Goal: Task Accomplishment & Management: Use online tool/utility

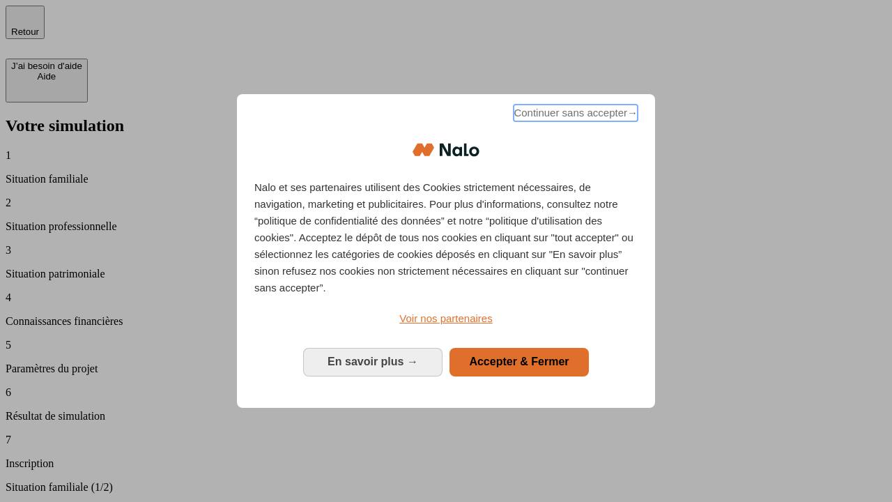
click at [575, 115] on span "Continuer sans accepter →" at bounding box center [576, 113] width 124 height 17
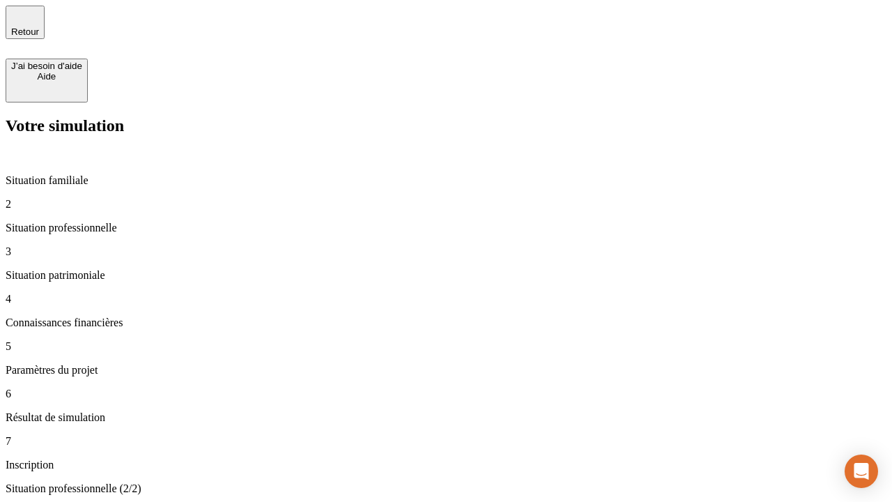
type input "30 000"
type input "0"
type input "1 000"
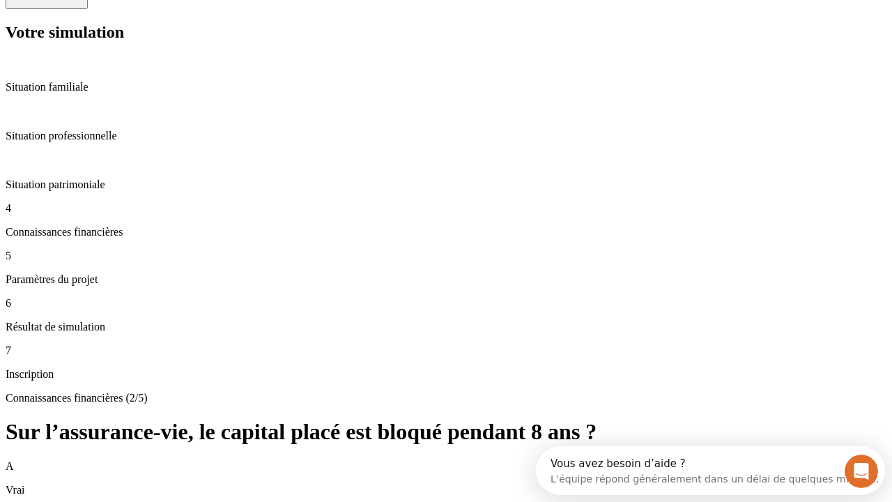
scroll to position [13, 0]
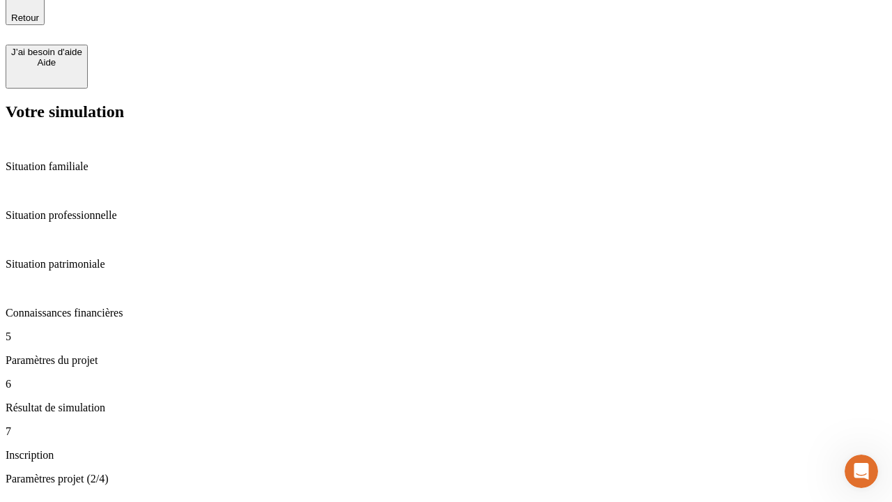
type input "40"
type input "64"
type input "200 000"
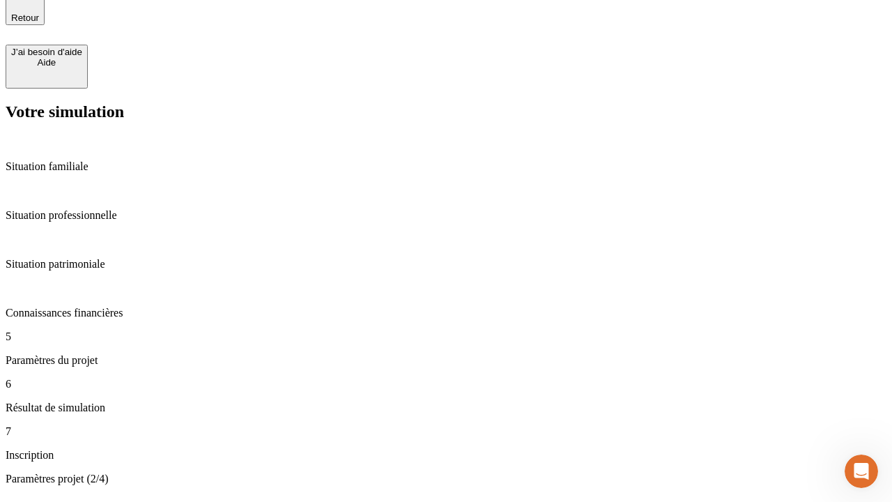
type input "640"
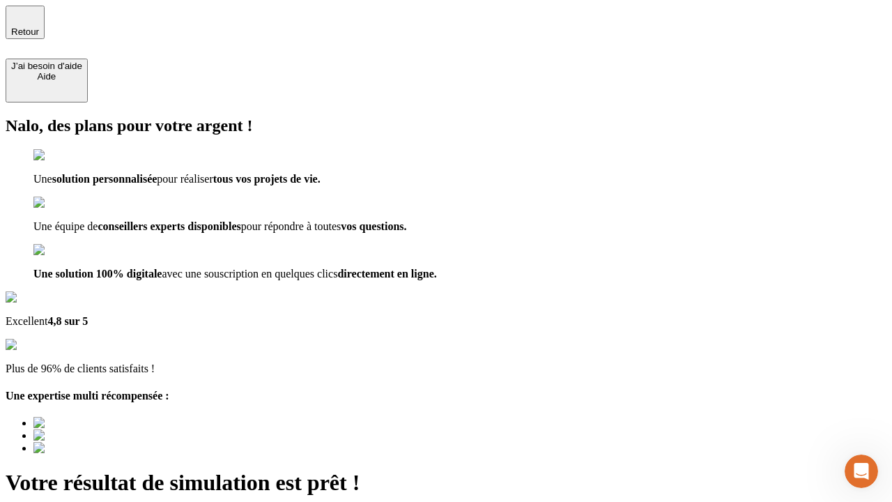
type input "[EMAIL_ADDRESS][DOMAIN_NAME]"
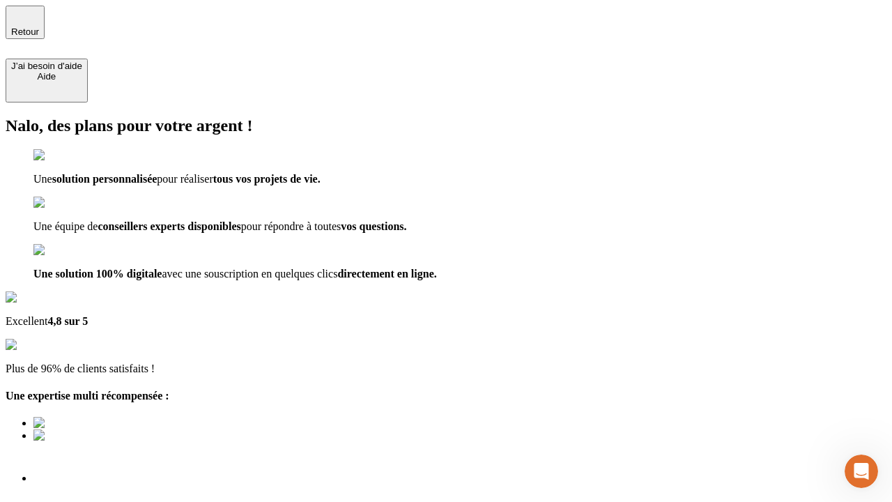
scroll to position [4, 0]
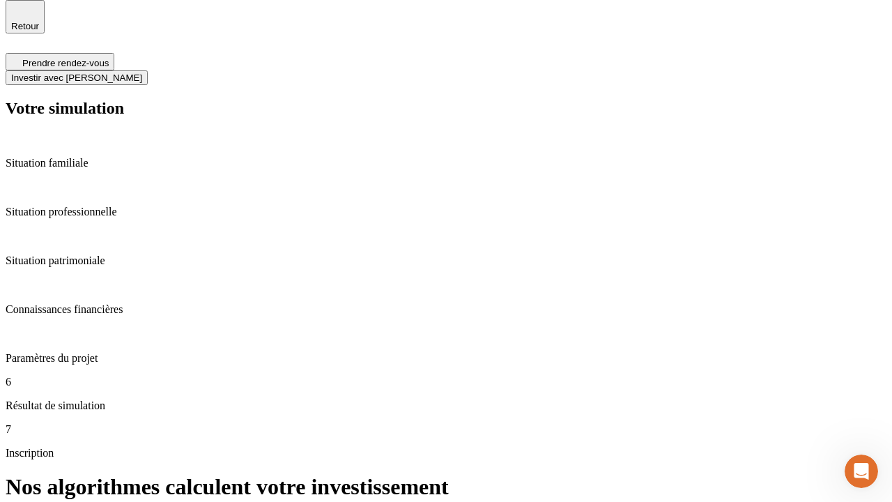
click at [142, 73] on span "Investir avec [PERSON_NAME]" at bounding box center [76, 78] width 131 height 10
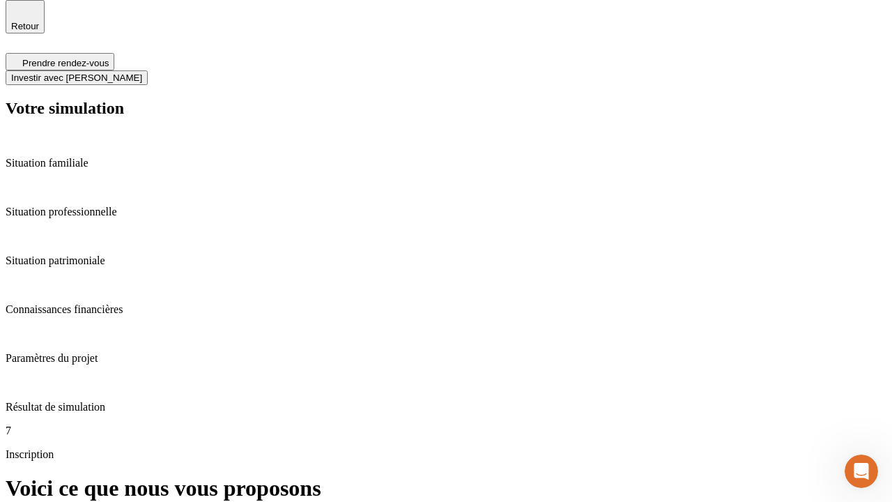
scroll to position [4, 0]
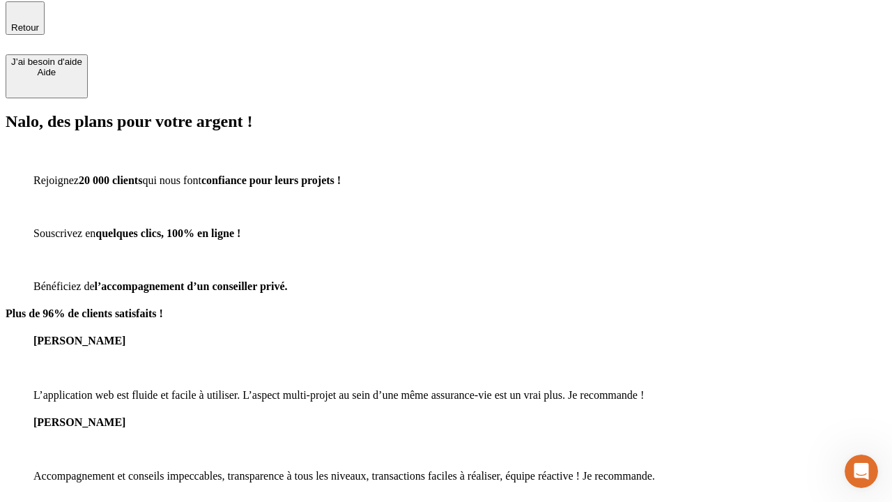
type input "[EMAIL_ADDRESS][DOMAIN_NAME]"
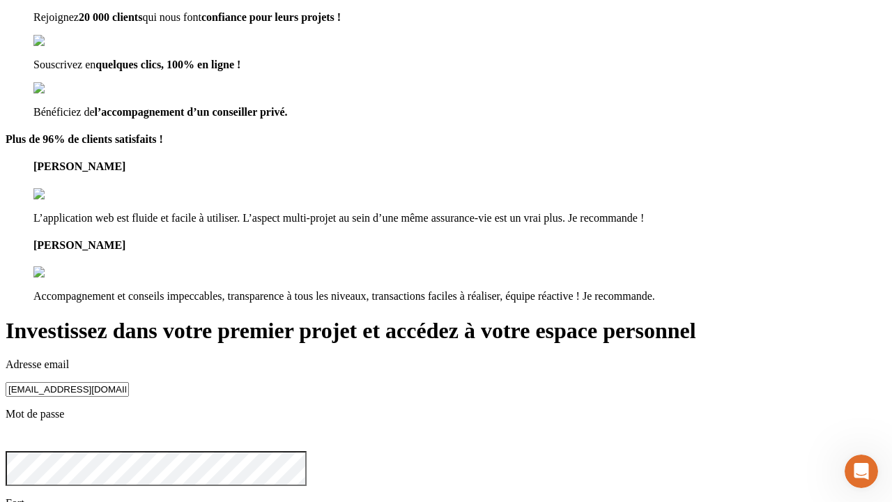
scroll to position [15, 0]
